Goal: Find specific page/section: Find specific page/section

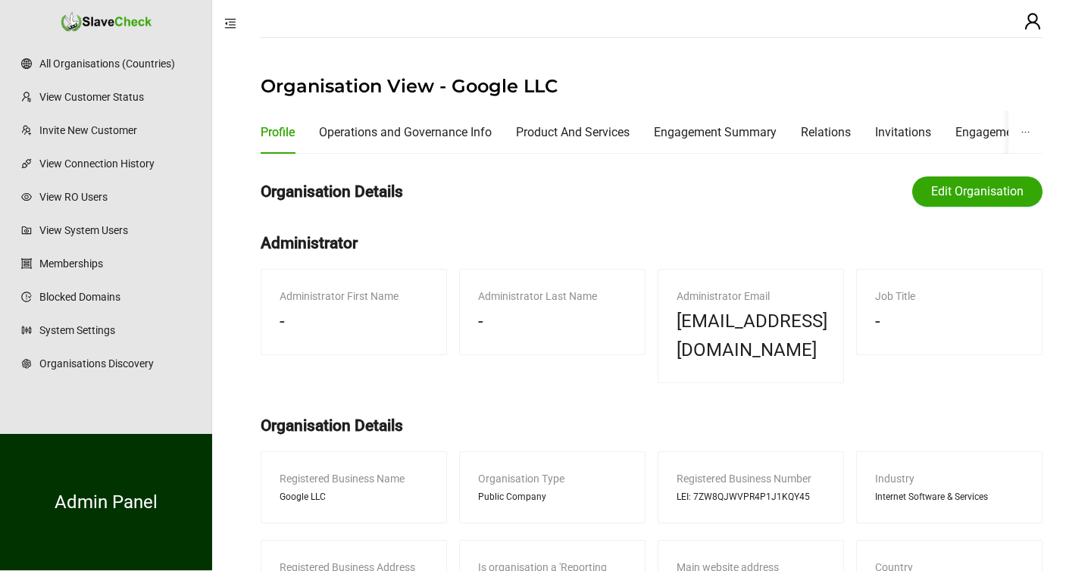
scroll to position [114, 0]
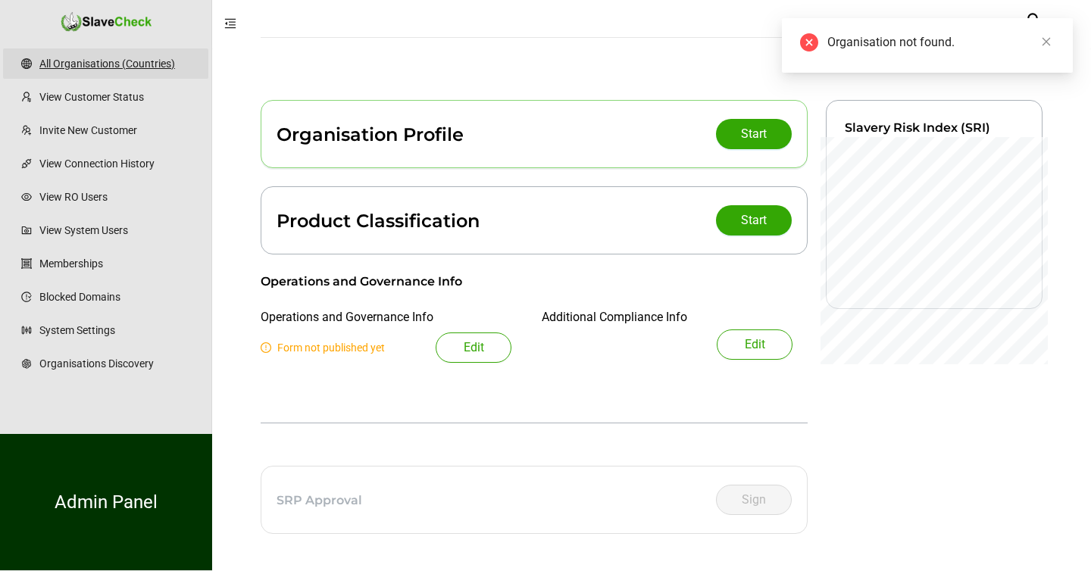
click at [124, 64] on link "All Organisations (Countries)" at bounding box center [117, 63] width 157 height 30
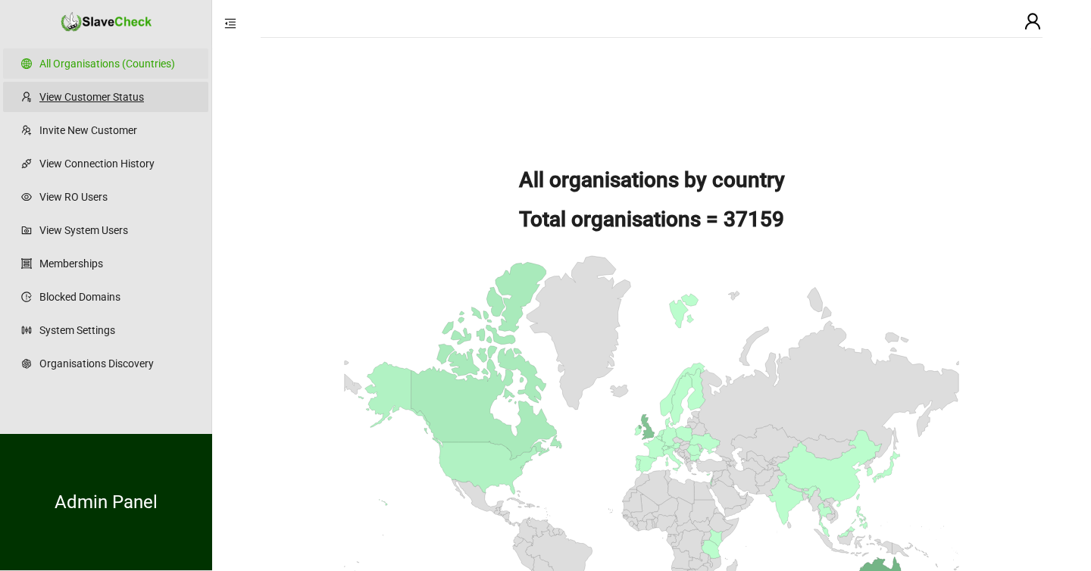
click at [114, 95] on link "View Customer Status" at bounding box center [117, 97] width 157 height 30
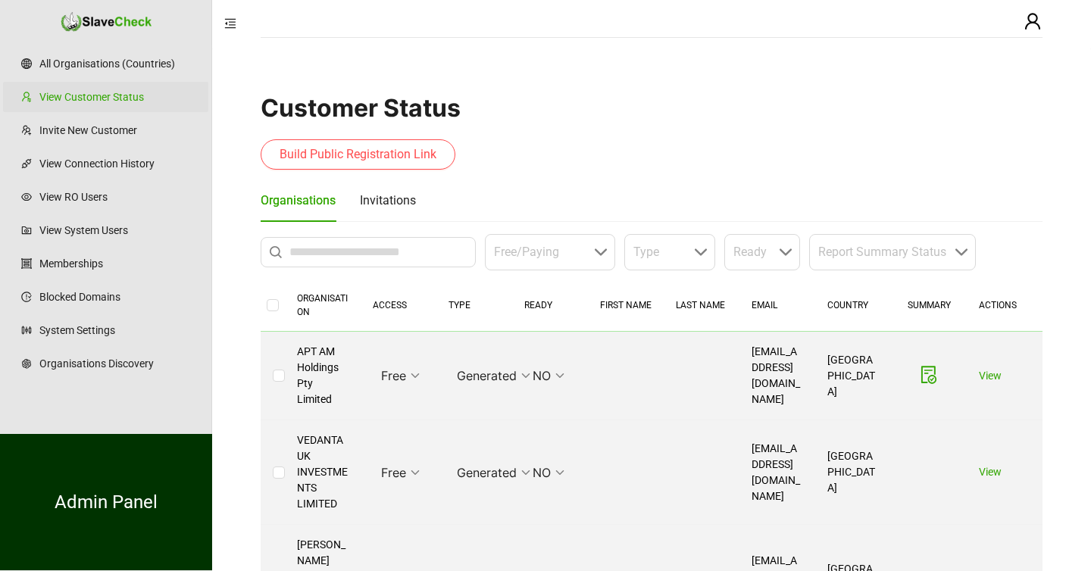
scroll to position [4, 0]
